Goal: Information Seeking & Learning: Learn about a topic

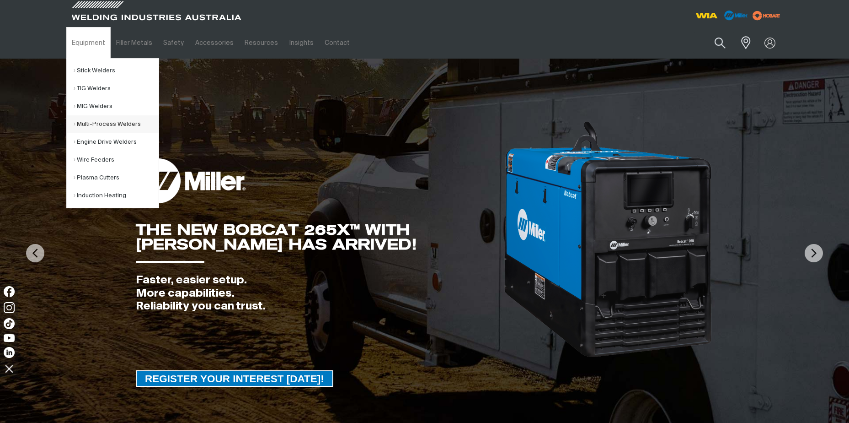
click at [97, 120] on link "Multi-Process Welders" at bounding box center [116, 124] width 85 height 18
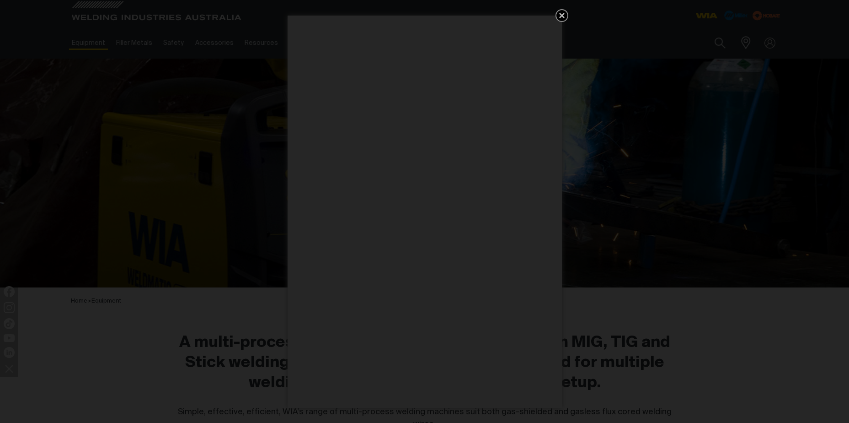
click at [563, 18] on icon "Get 5 WIA Welding Guides Free!" at bounding box center [562, 15] width 11 height 11
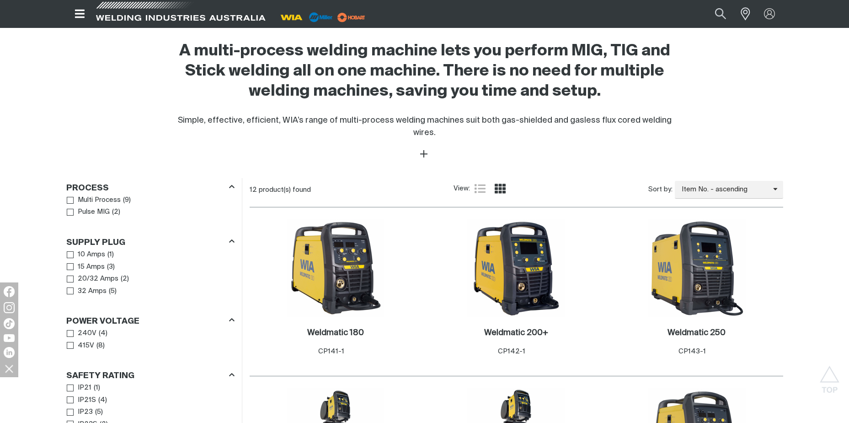
scroll to position [229, 0]
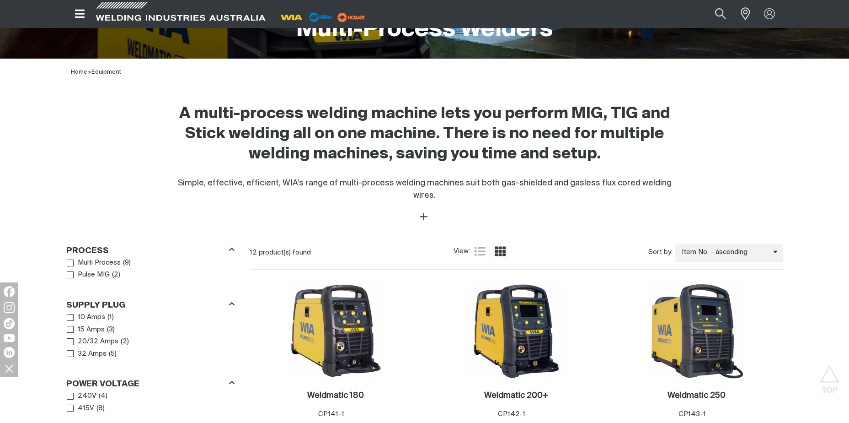
click at [85, 13] on icon "Open top menu" at bounding box center [79, 13] width 13 height 11
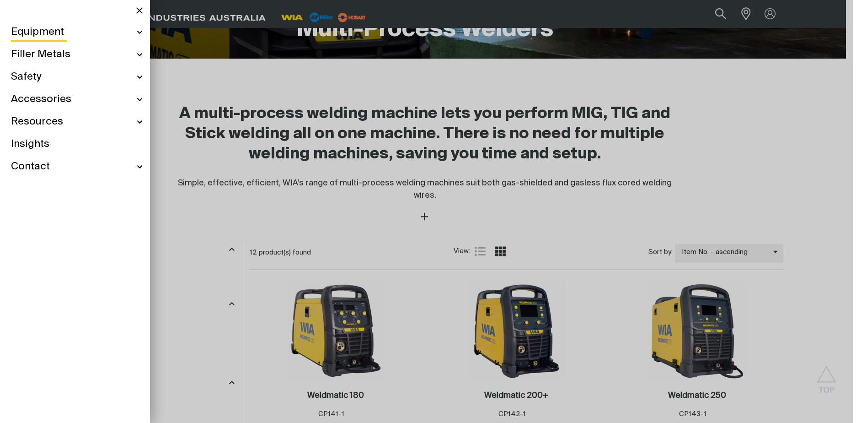
scroll to position [227, 0]
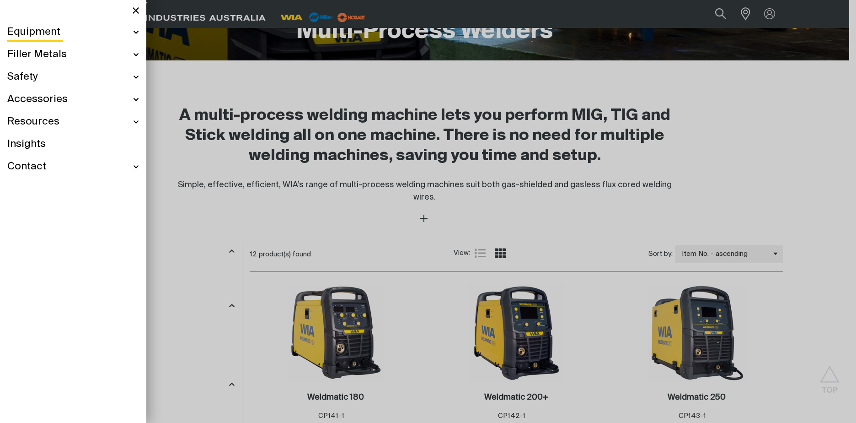
click at [135, 31] on div "Equipment" at bounding box center [73, 32] width 132 height 22
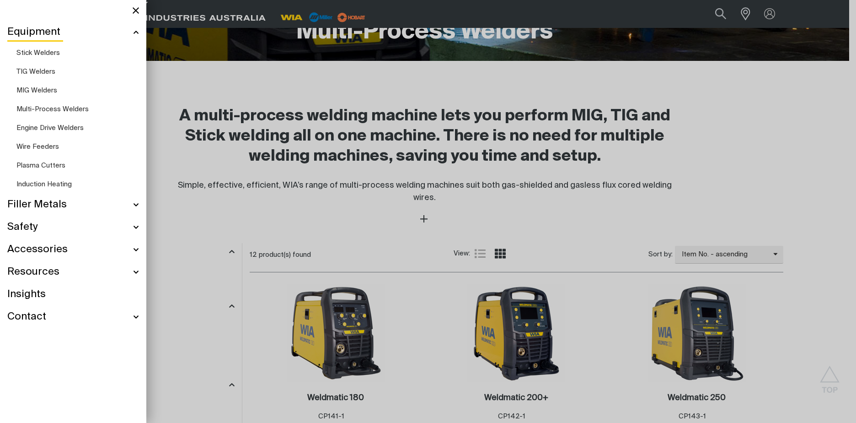
scroll to position [194, 0]
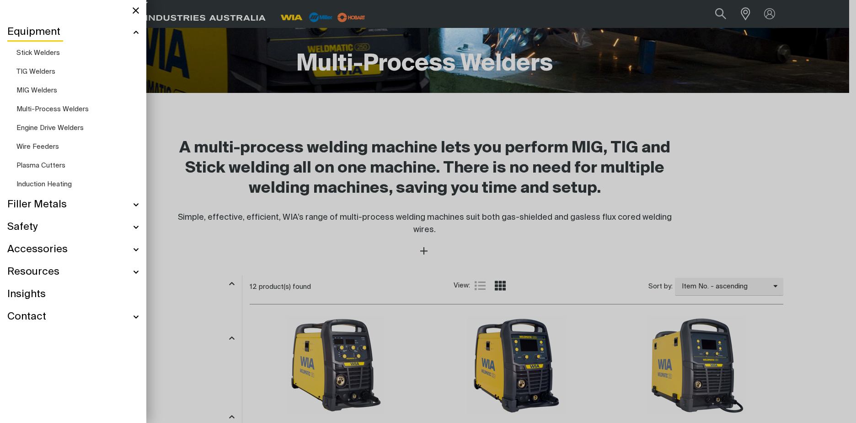
click at [35, 89] on span "MIG Welders" at bounding box center [36, 90] width 41 height 7
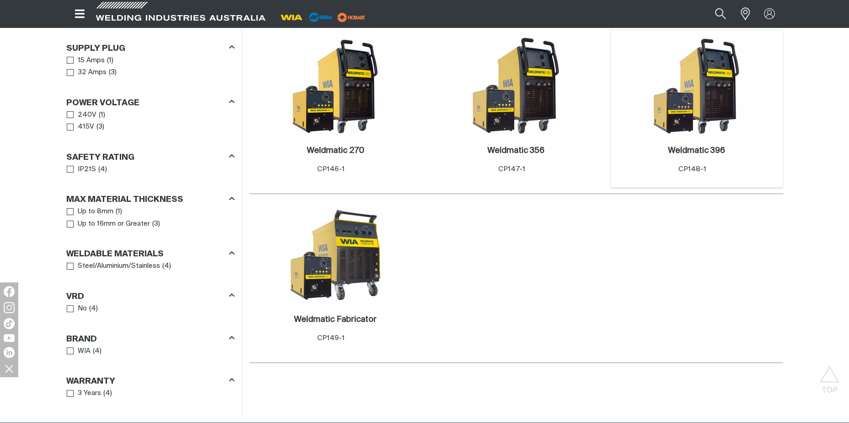
scroll to position [503, 0]
